Goal: Task Accomplishment & Management: Manage account settings

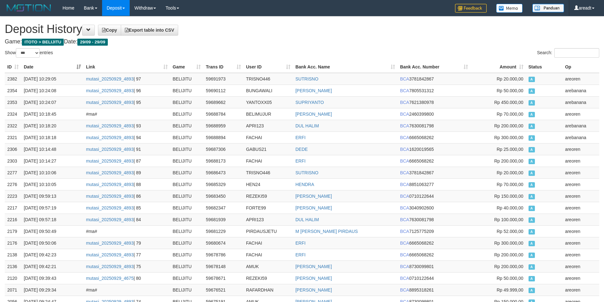
select select "***"
click at [577, 6] on link "areadt" at bounding box center [584, 8] width 30 height 16
click at [577, 9] on link "areadt" at bounding box center [584, 8] width 30 height 16
click at [565, 34] on link "Log Out" at bounding box center [574, 36] width 50 height 8
